Goal: Check status: Check status

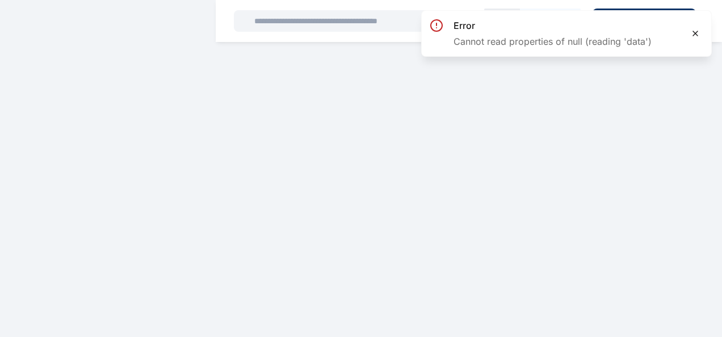
click at [695, 34] on icon at bounding box center [695, 33] width 5 height 5
